Goal: Task Accomplishment & Management: Manage account settings

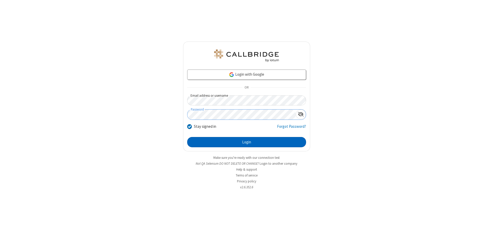
click at [246, 142] on button "Login" at bounding box center [246, 142] width 119 height 10
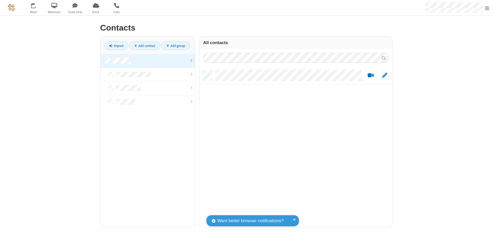
scroll to position [157, 189]
click at [148, 61] on link at bounding box center [147, 61] width 94 height 14
click at [145, 46] on link "Add contact" at bounding box center [144, 45] width 31 height 9
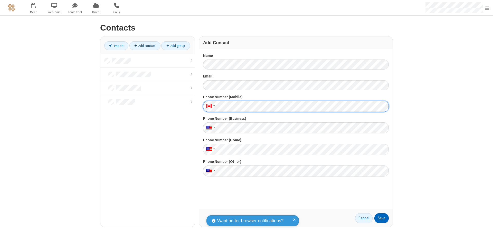
click at [382, 218] on button "Save" at bounding box center [381, 218] width 14 height 10
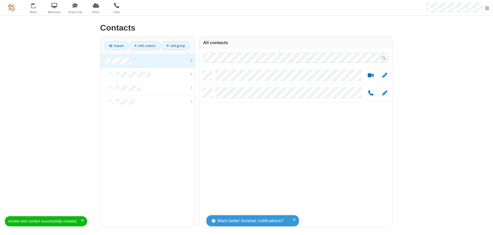
scroll to position [157, 189]
click at [145, 46] on link "Add contact" at bounding box center [144, 45] width 31 height 9
